Goal: Transaction & Acquisition: Purchase product/service

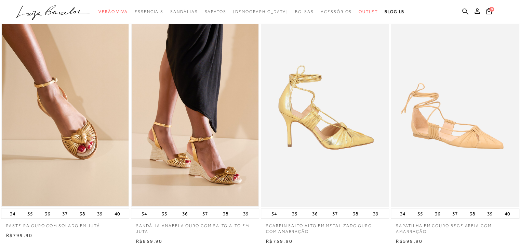
scroll to position [55, 0]
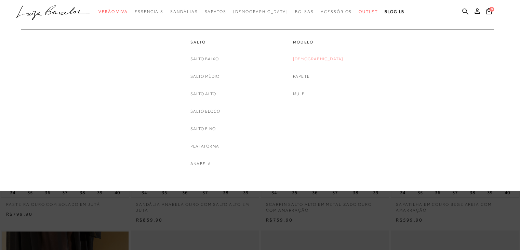
click at [322, 60] on link "[DEMOGRAPHIC_DATA]" at bounding box center [318, 58] width 51 height 7
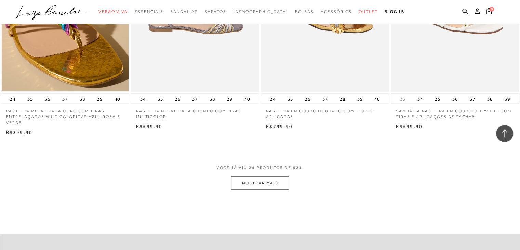
scroll to position [1340, 0]
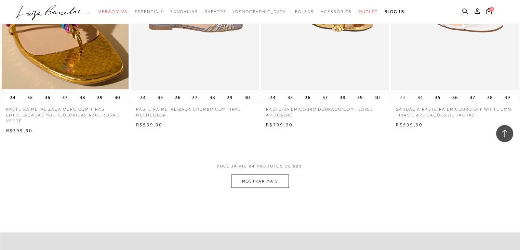
click at [249, 184] on button "MOSTRAR MAIS" at bounding box center [259, 180] width 57 height 13
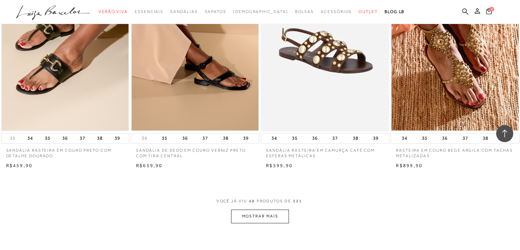
scroll to position [2749, 0]
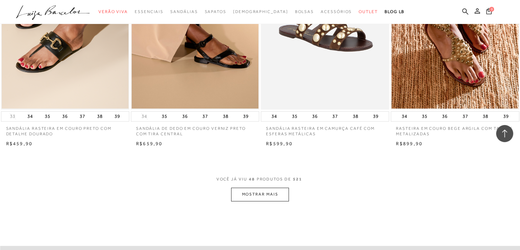
click at [252, 195] on button "MOSTRAR MAIS" at bounding box center [259, 193] width 57 height 13
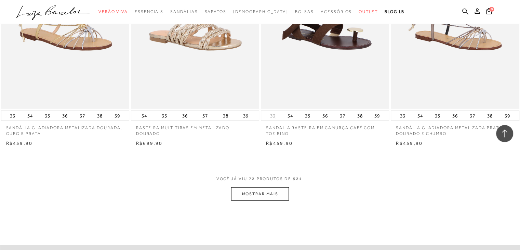
scroll to position [4184, 0]
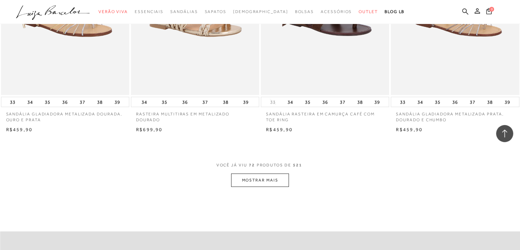
click at [256, 178] on button "MOSTRAR MAIS" at bounding box center [259, 179] width 57 height 13
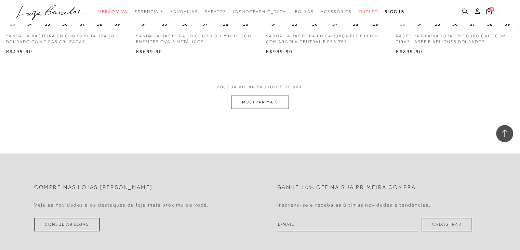
scroll to position [5689, 0]
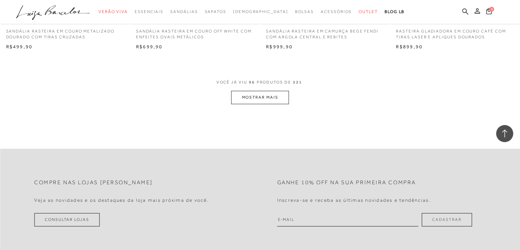
click at [267, 95] on button "MOSTRAR MAIS" at bounding box center [259, 97] width 57 height 13
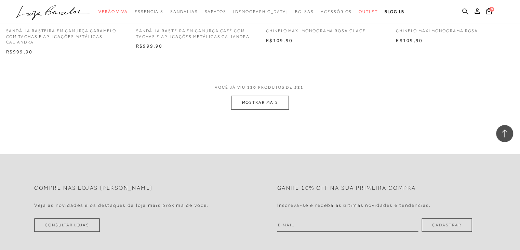
scroll to position [7111, 0]
click at [267, 96] on button "MOSTRAR MAIS" at bounding box center [259, 102] width 57 height 13
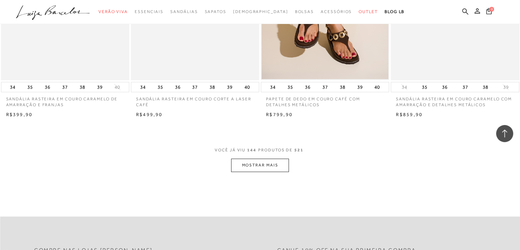
scroll to position [8478, 0]
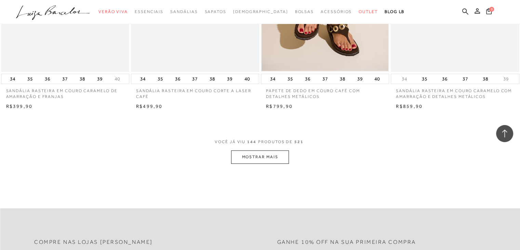
click at [262, 155] on button "MOSTRAR MAIS" at bounding box center [259, 156] width 57 height 13
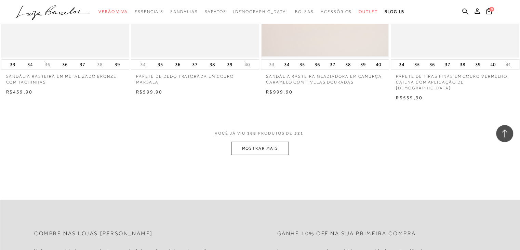
scroll to position [9901, 0]
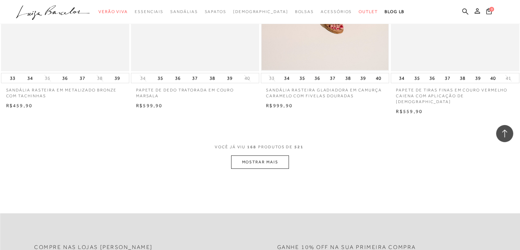
click at [262, 155] on button "MOSTRAR MAIS" at bounding box center [259, 161] width 57 height 13
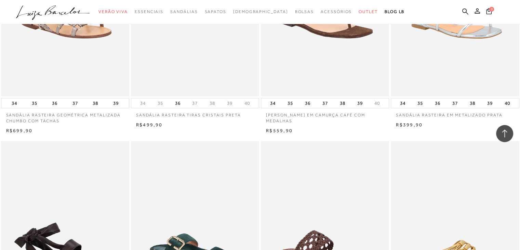
scroll to position [10830, 0]
